Goal: Task Accomplishment & Management: Use online tool/utility

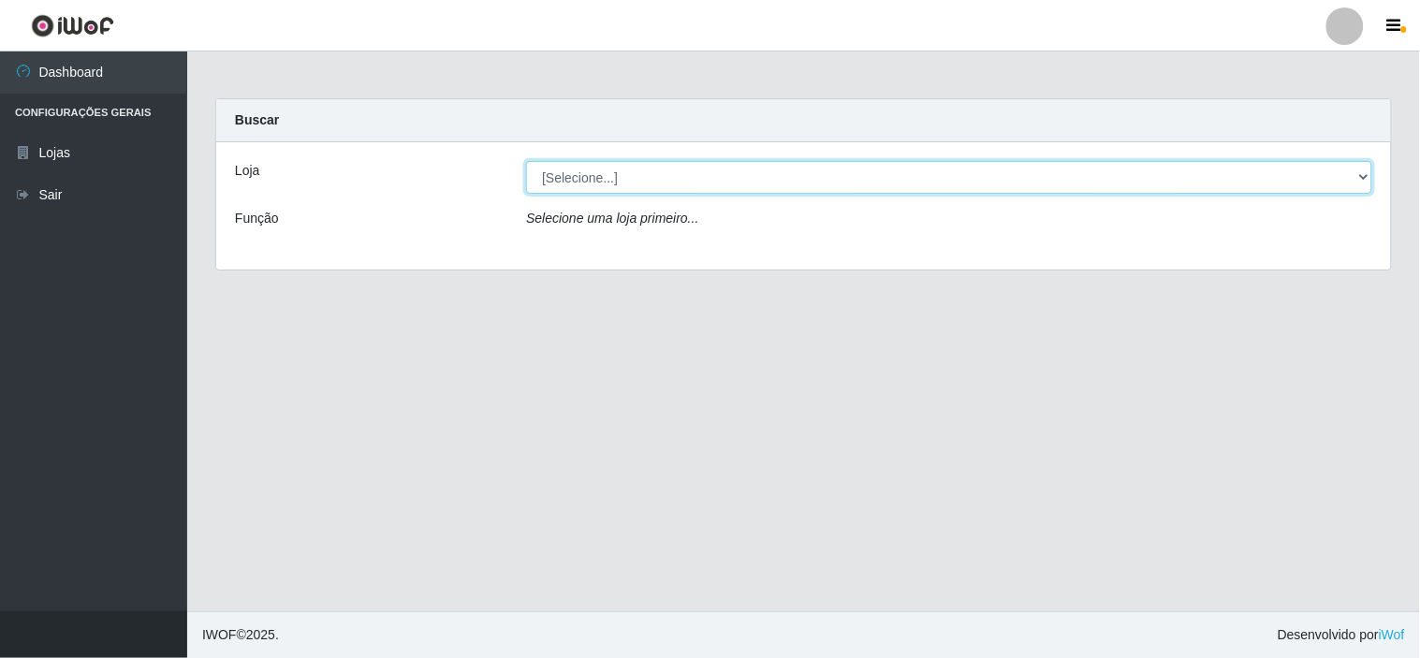
click at [661, 165] on select "[Selecione...] Rede Compras Supermercados - LOJA 6" at bounding box center [949, 177] width 846 height 33
select select "398"
click at [526, 161] on select "[Selecione...] Rede Compras Supermercados - LOJA 6" at bounding box center [949, 177] width 846 height 33
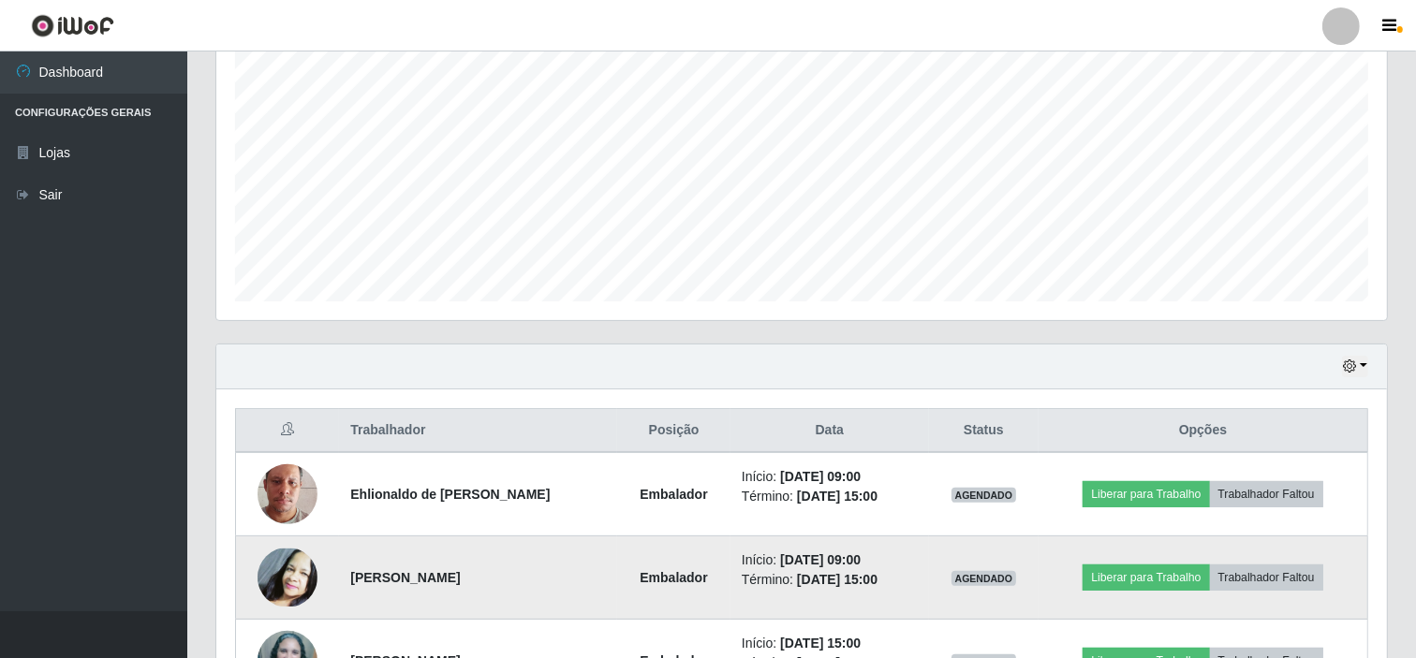
scroll to position [585, 0]
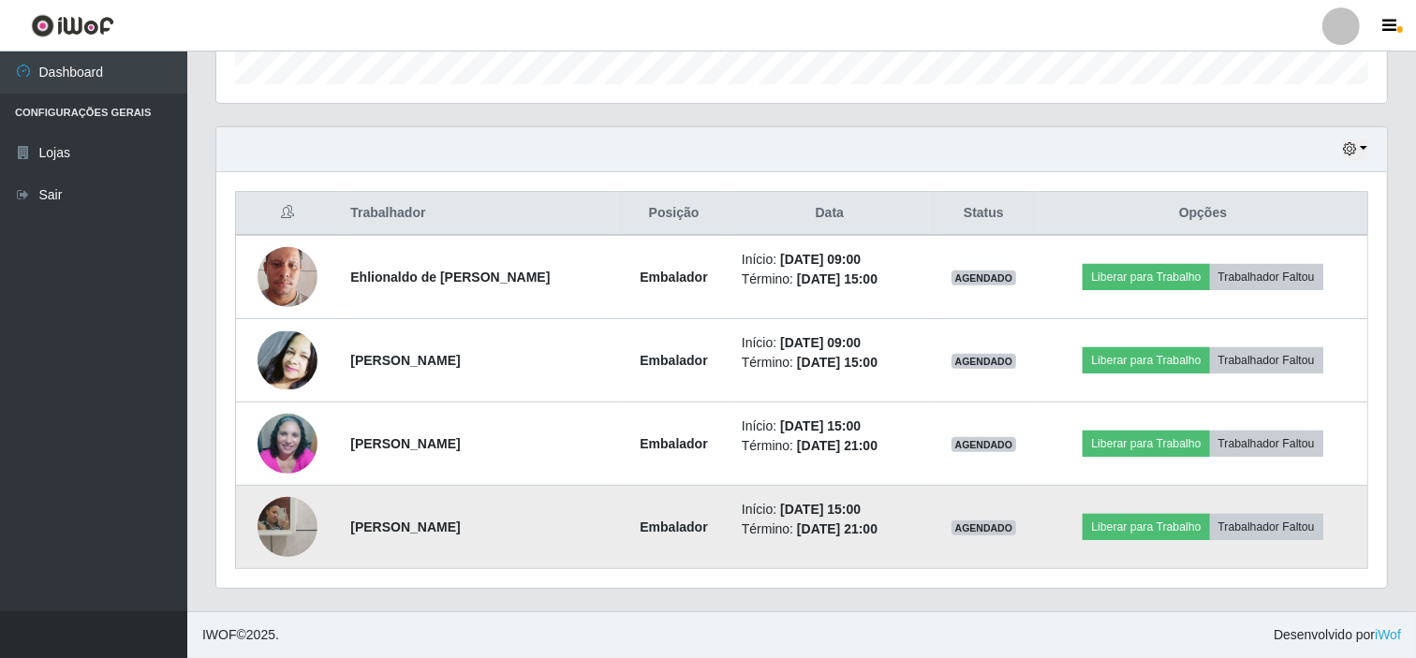
click at [281, 534] on img at bounding box center [287, 527] width 60 height 75
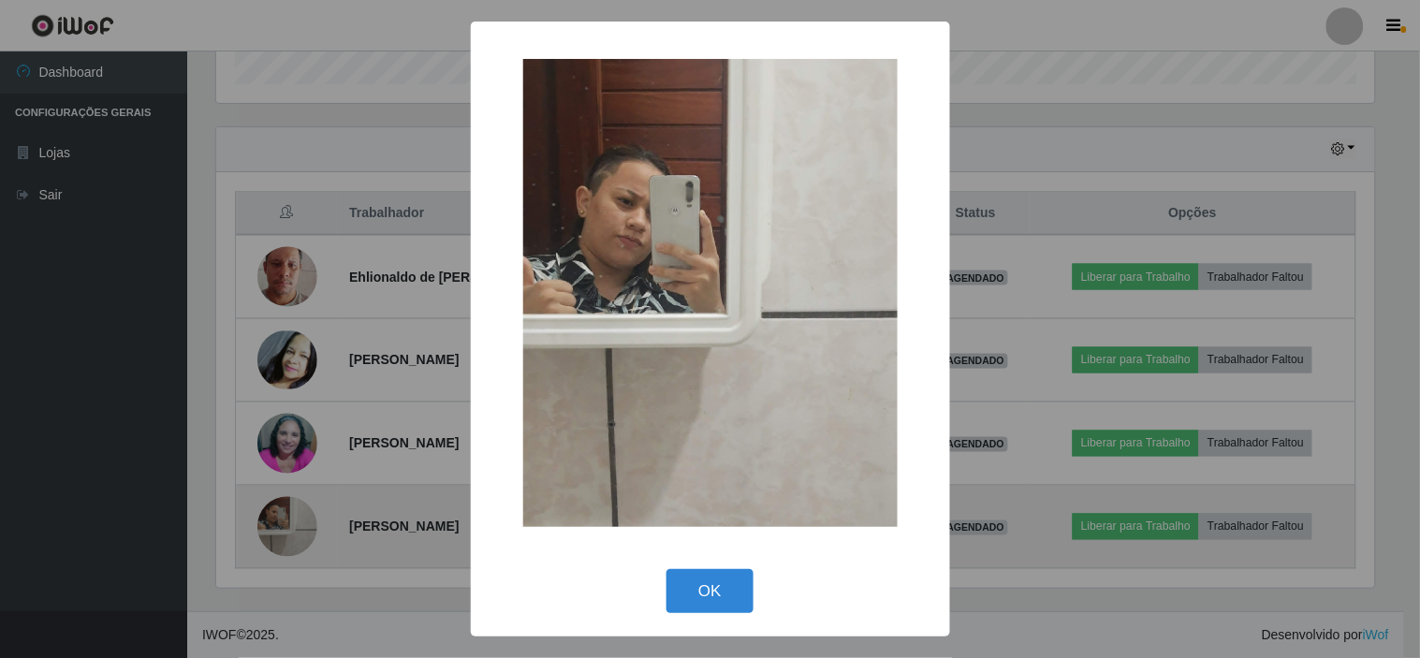
click at [281, 534] on div "× OK Cancel" at bounding box center [710, 329] width 1420 height 658
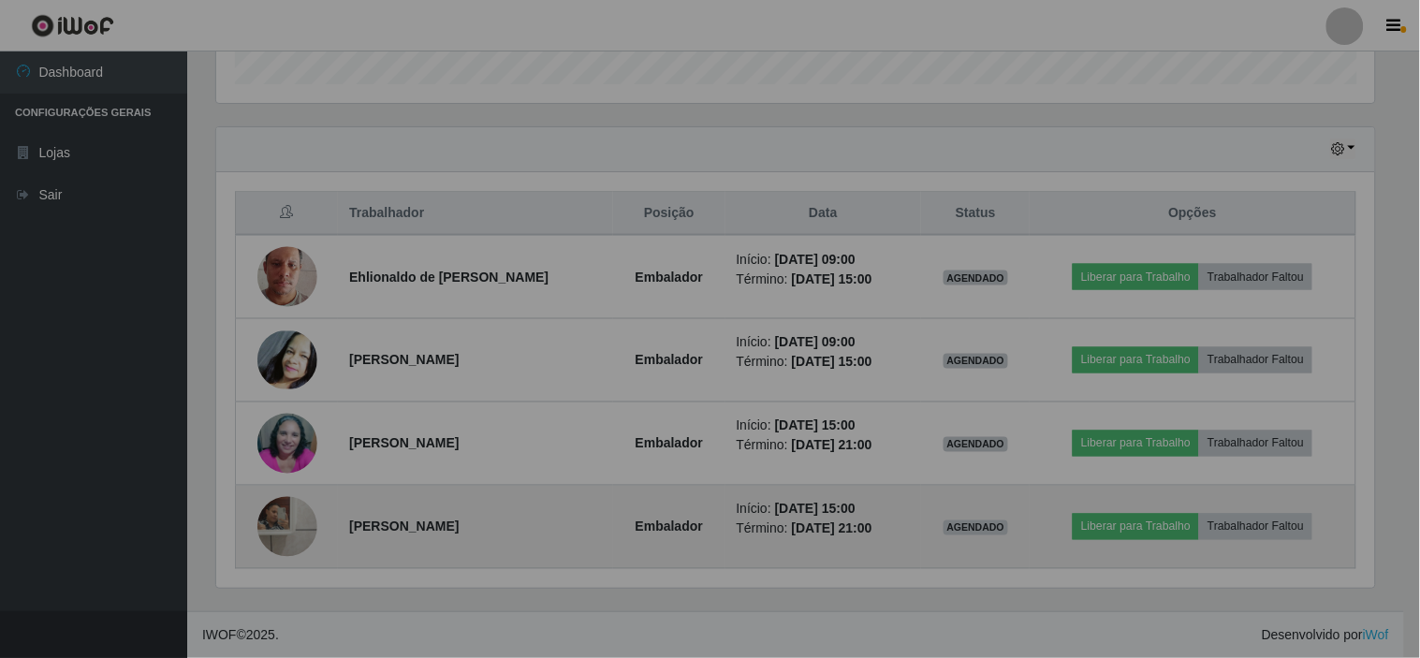
scroll to position [388, 1170]
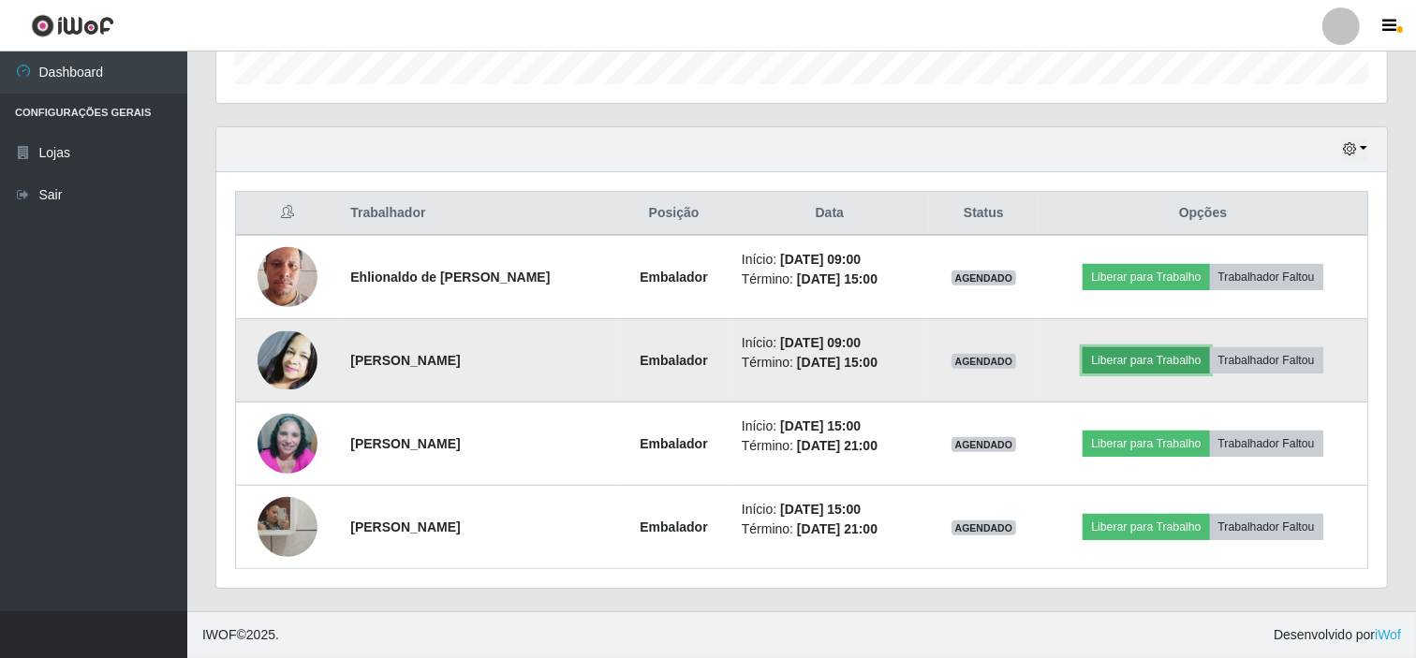
click at [1119, 363] on button "Liberar para Trabalho" at bounding box center [1145, 360] width 126 height 26
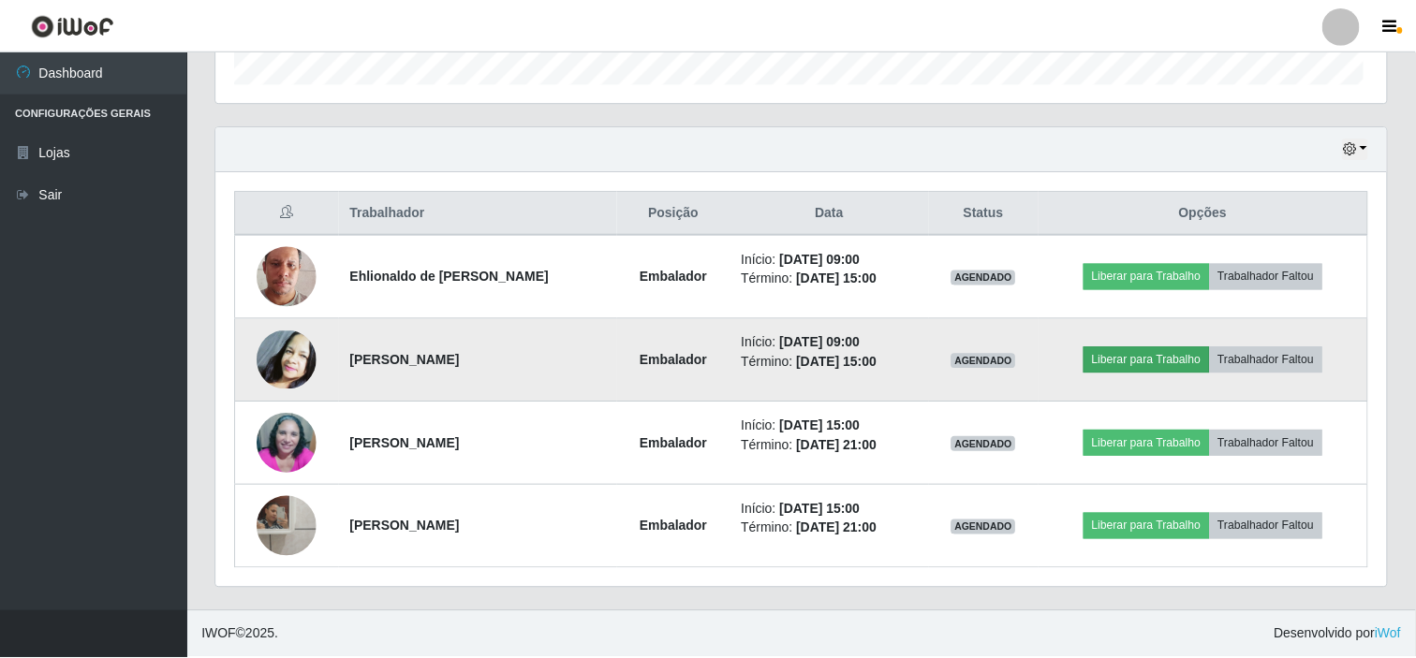
scroll to position [388, 1158]
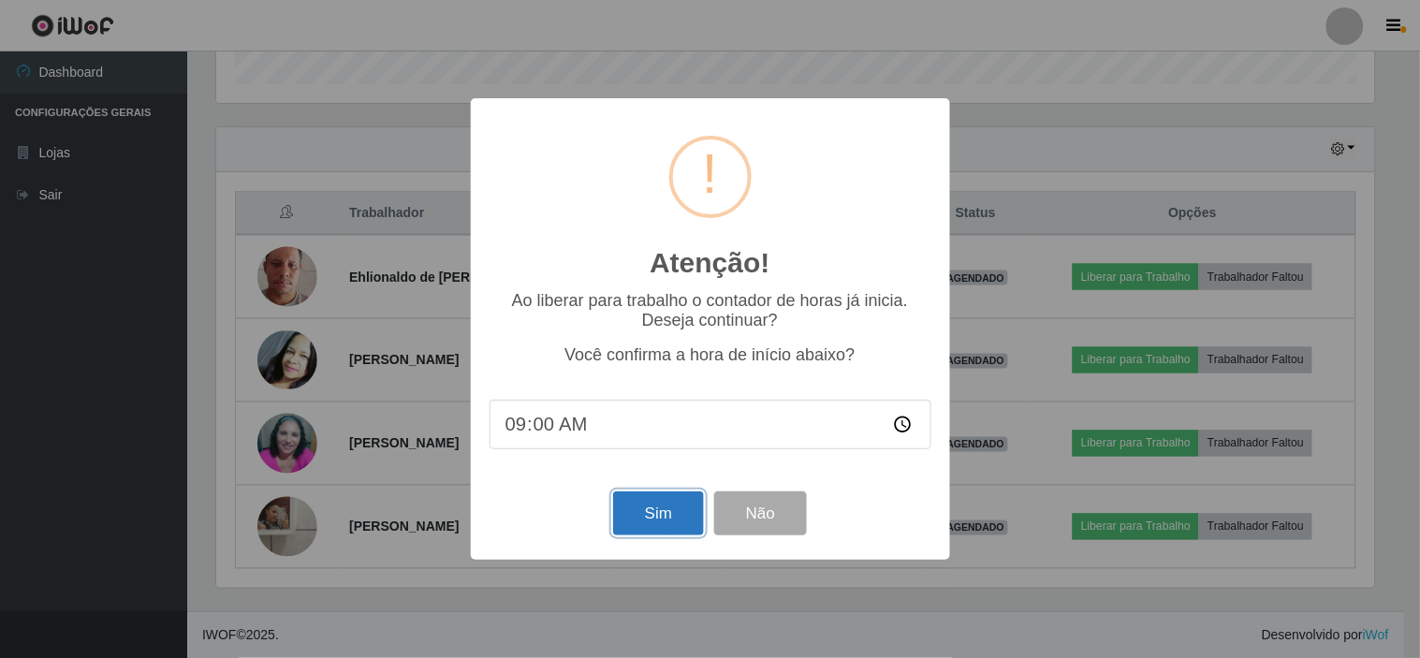
click at [639, 515] on button "Sim" at bounding box center [658, 514] width 91 height 44
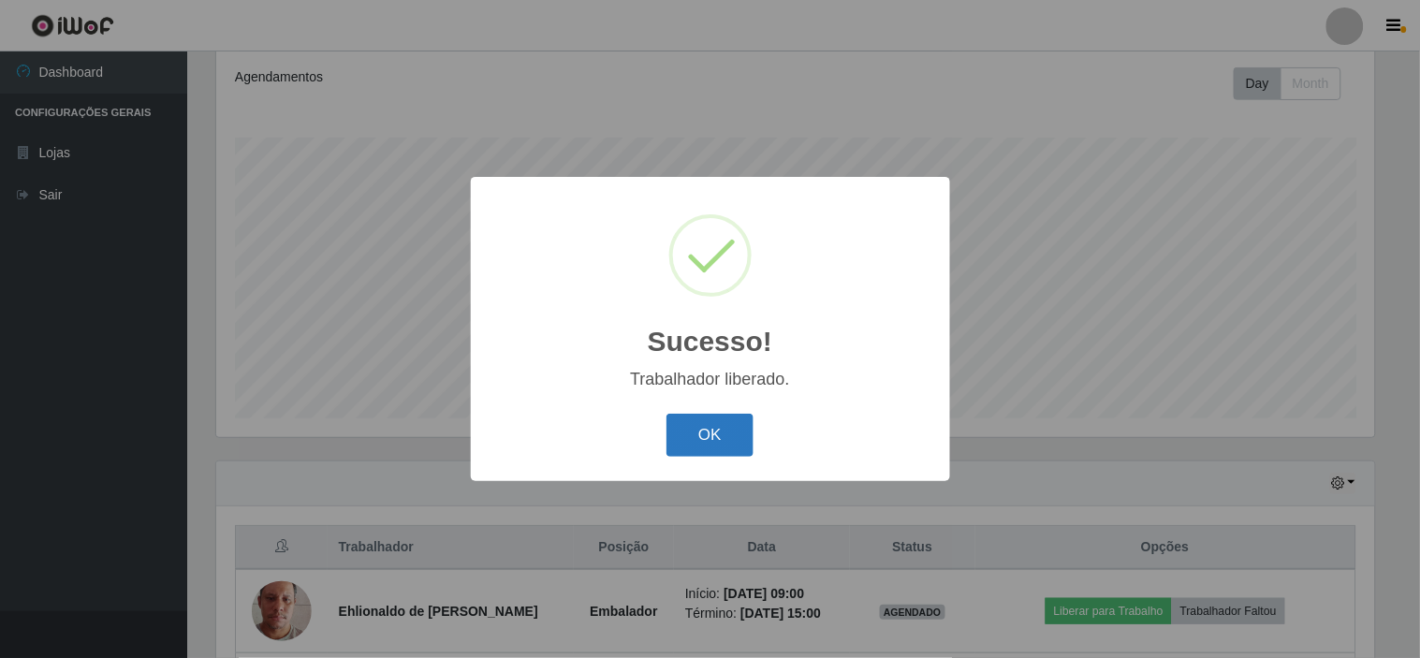
click at [719, 418] on button "OK" at bounding box center [710, 436] width 87 height 44
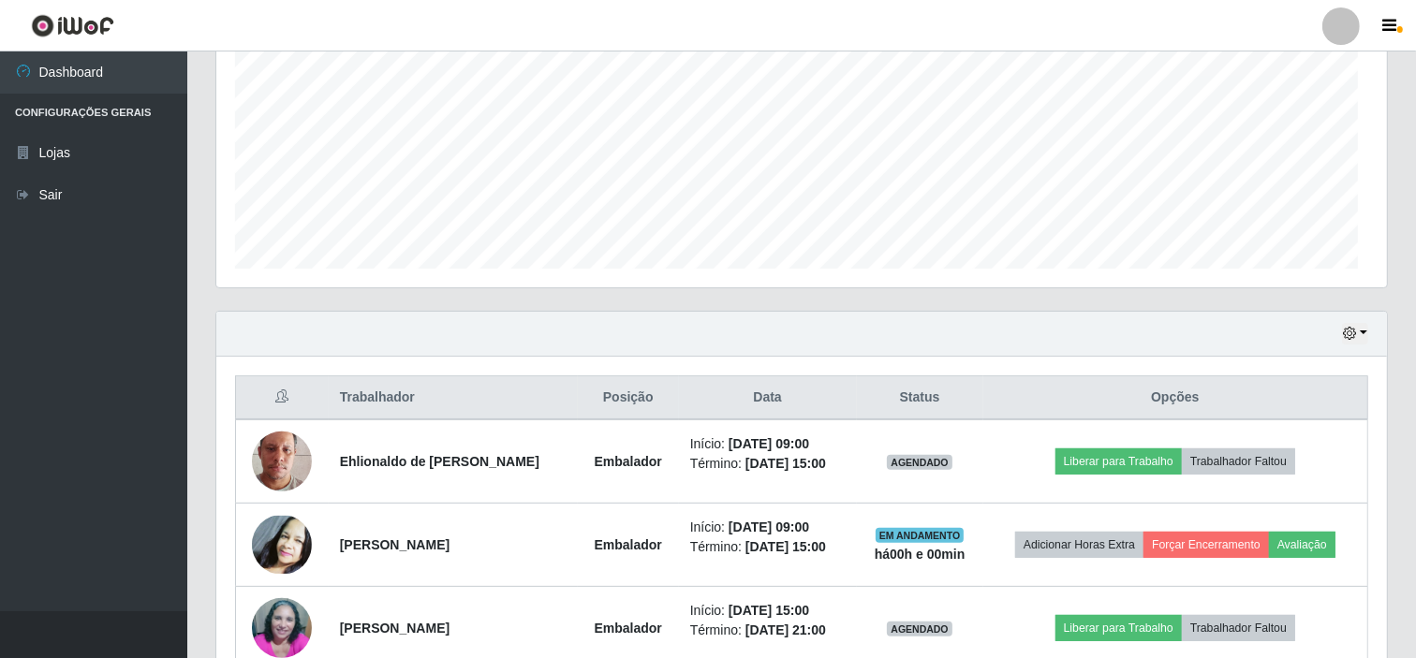
scroll to position [388, 1170]
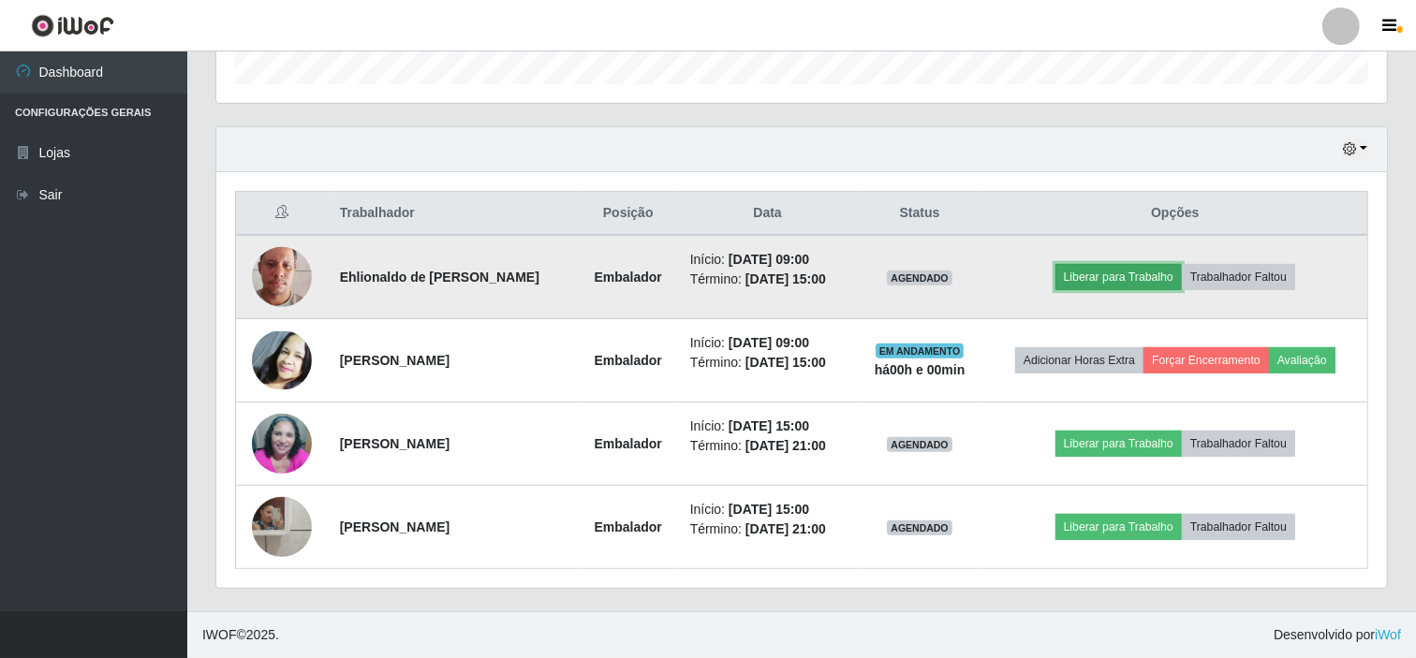
click at [1120, 281] on button "Liberar para Trabalho" at bounding box center [1118, 277] width 126 height 26
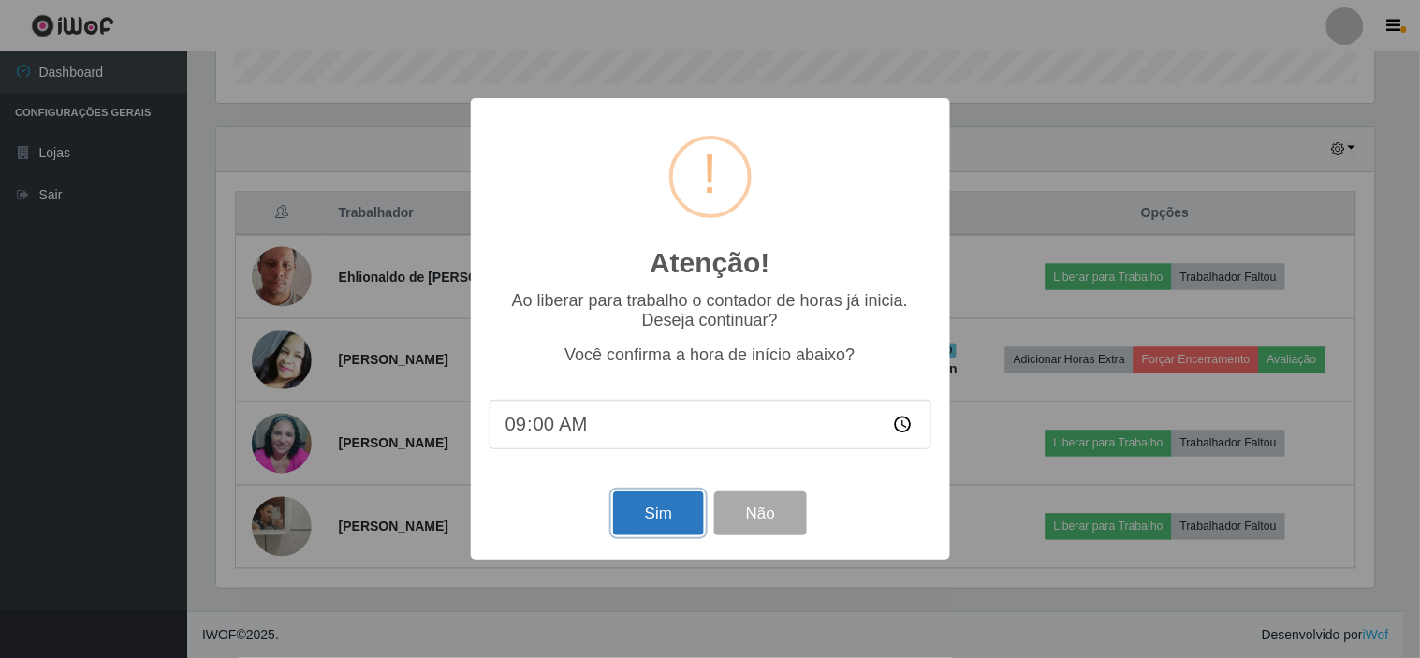
click at [668, 504] on button "Sim" at bounding box center [658, 514] width 91 height 44
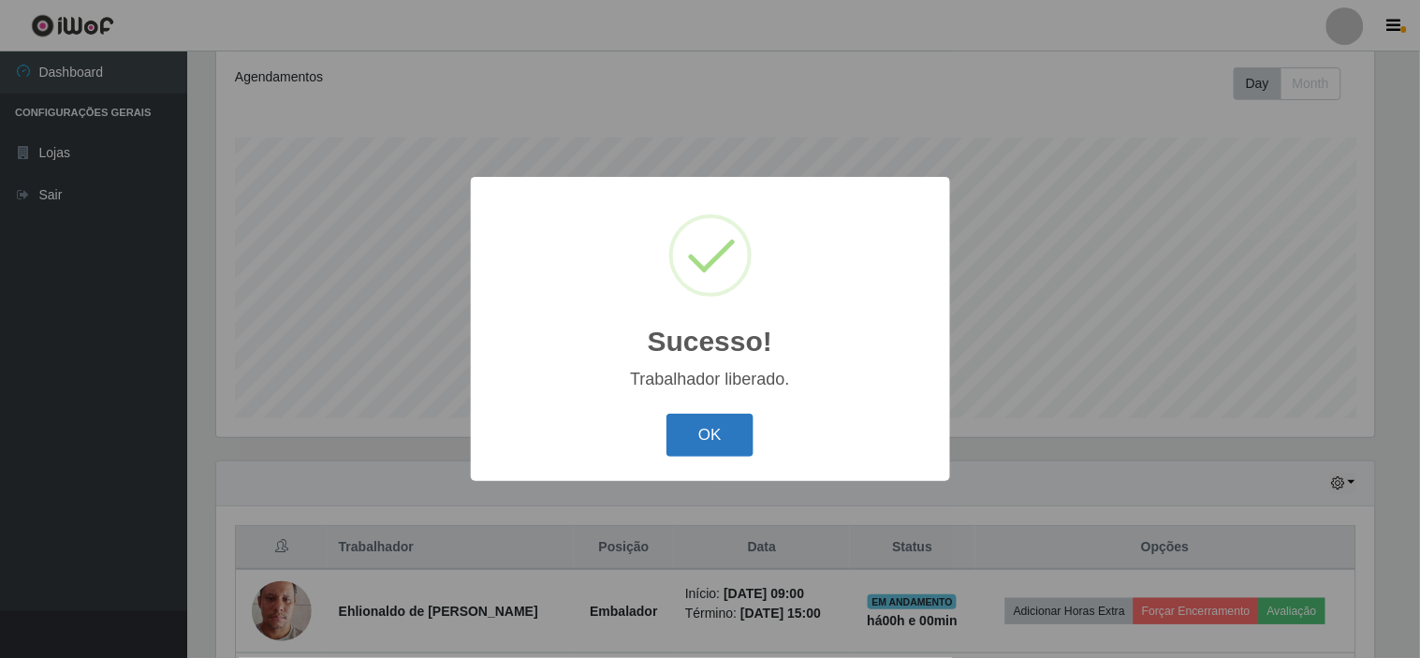
click at [723, 435] on button "OK" at bounding box center [710, 436] width 87 height 44
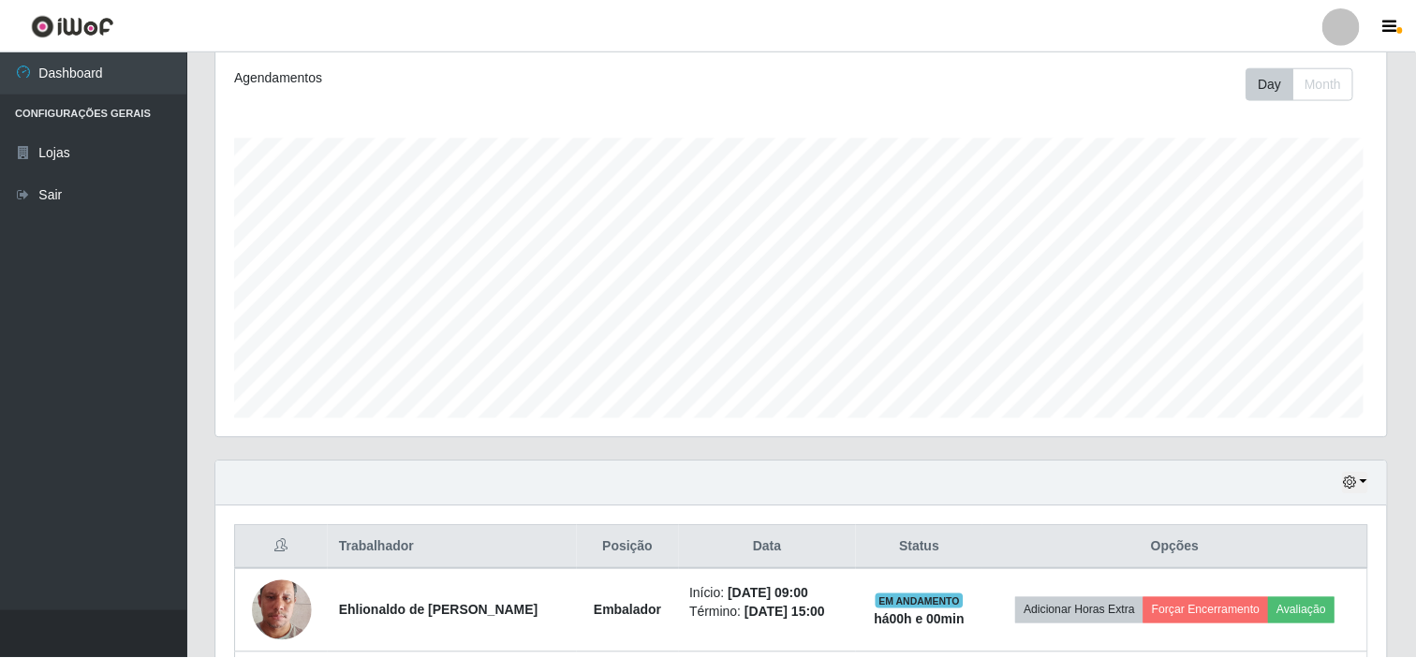
scroll to position [388, 1170]
